Goal: Answer question/provide support

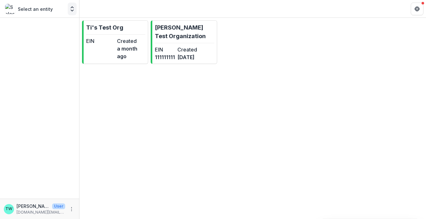
click at [71, 9] on icon "Open entity switcher" at bounding box center [72, 9] width 6 height 6
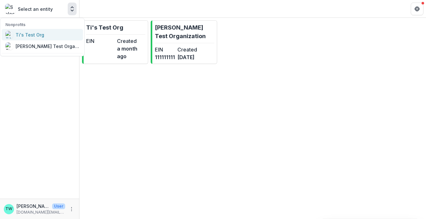
click at [46, 35] on div "Ti's Test Org" at bounding box center [42, 35] width 74 height 8
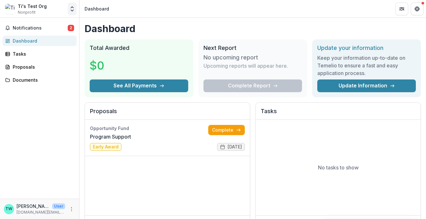
click at [72, 10] on icon "Open entity switcher" at bounding box center [72, 9] width 6 height 6
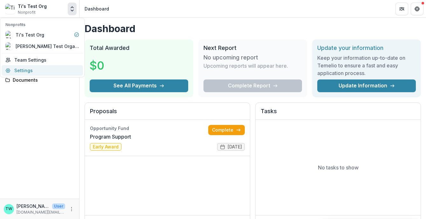
click at [36, 70] on link "Settings" at bounding box center [42, 70] width 81 height 10
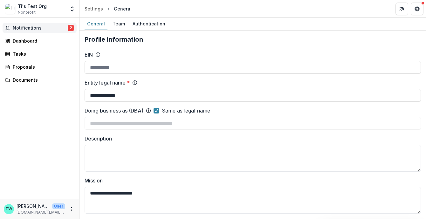
click at [31, 30] on span "Notifications" at bounding box center [40, 27] width 55 height 5
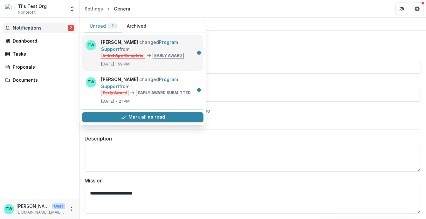
click at [145, 42] on link "Program Support" at bounding box center [139, 45] width 77 height 12
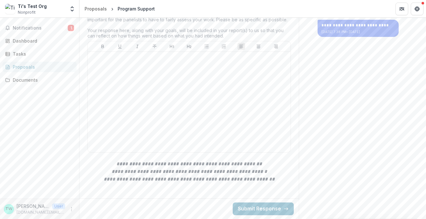
scroll to position [212, 0]
click at [162, 111] on div at bounding box center [189, 101] width 198 height 95
click at [260, 207] on button "Submit Response" at bounding box center [263, 208] width 61 height 13
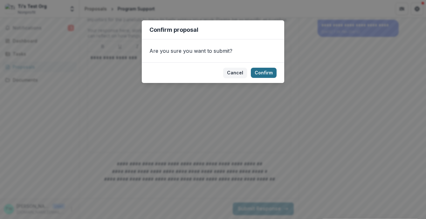
click at [266, 71] on button "Confirm" at bounding box center [264, 73] width 26 height 10
